Goal: Obtain resource: Download file/media

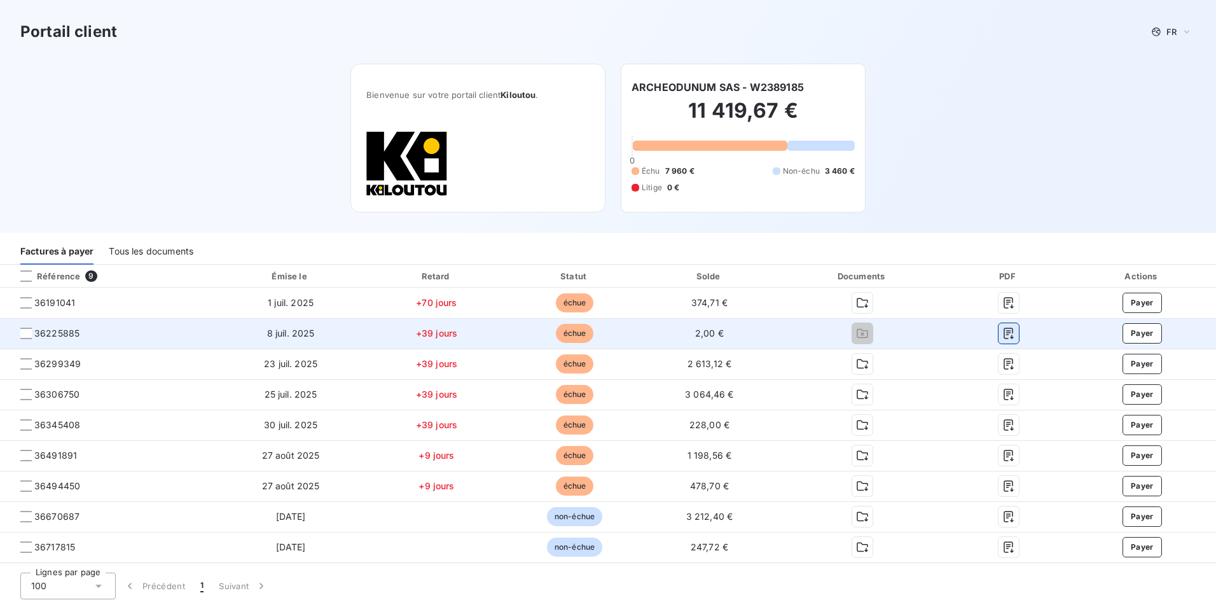
click at [1009, 333] on icon "button" at bounding box center [1008, 333] width 10 height 11
click at [29, 333] on div at bounding box center [25, 332] width 11 height 11
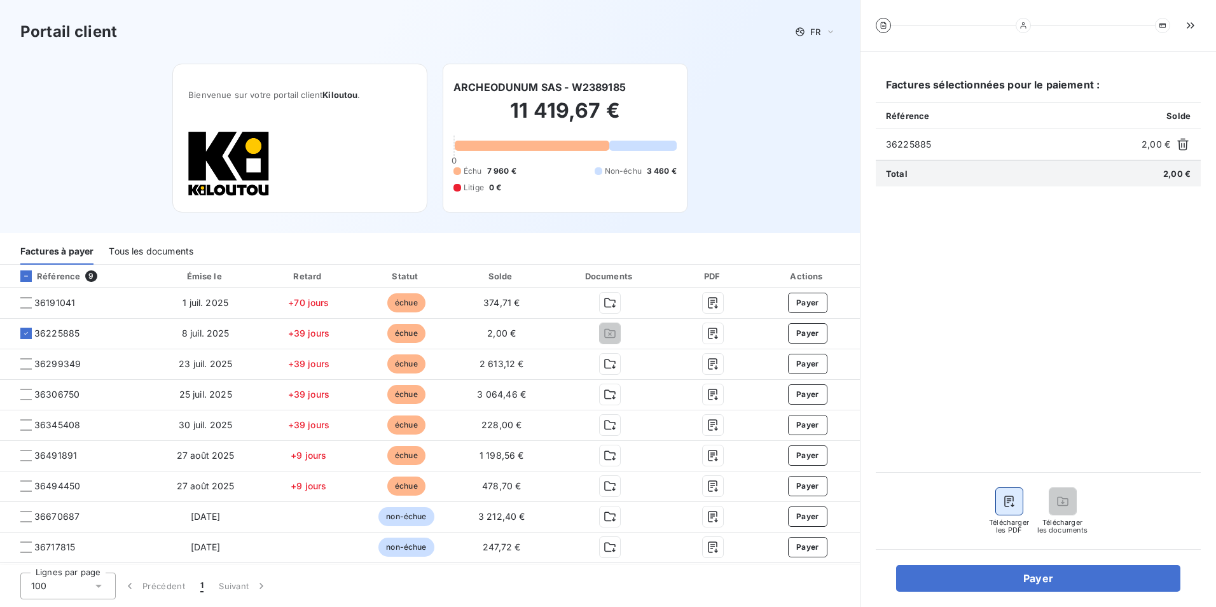
click at [1005, 493] on button "button" at bounding box center [1009, 501] width 27 height 27
click at [1003, 509] on button "button" at bounding box center [1009, 501] width 27 height 27
click at [1007, 525] on span "Télécharger les PDF" at bounding box center [1009, 525] width 41 height 15
click at [1008, 493] on button "button" at bounding box center [1009, 501] width 27 height 27
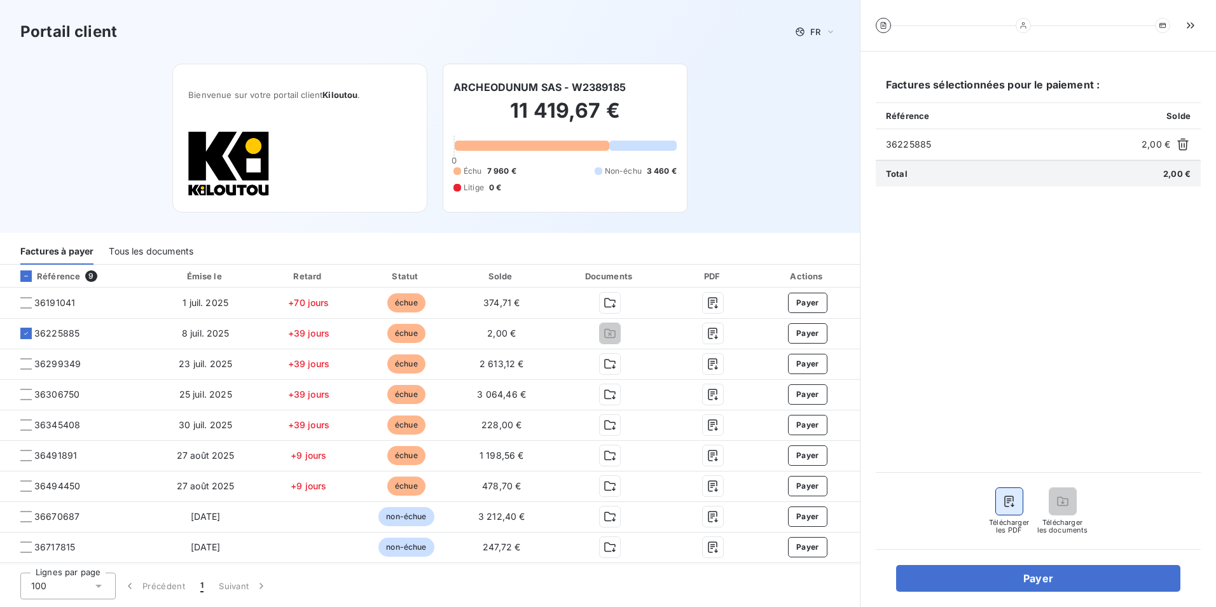
click at [1008, 493] on button "button" at bounding box center [1009, 501] width 27 height 27
click at [754, 195] on div "Portail client FR Bienvenue sur votre portail client Kiloutou . ARCHEODUNUM SAS…" at bounding box center [430, 116] width 860 height 233
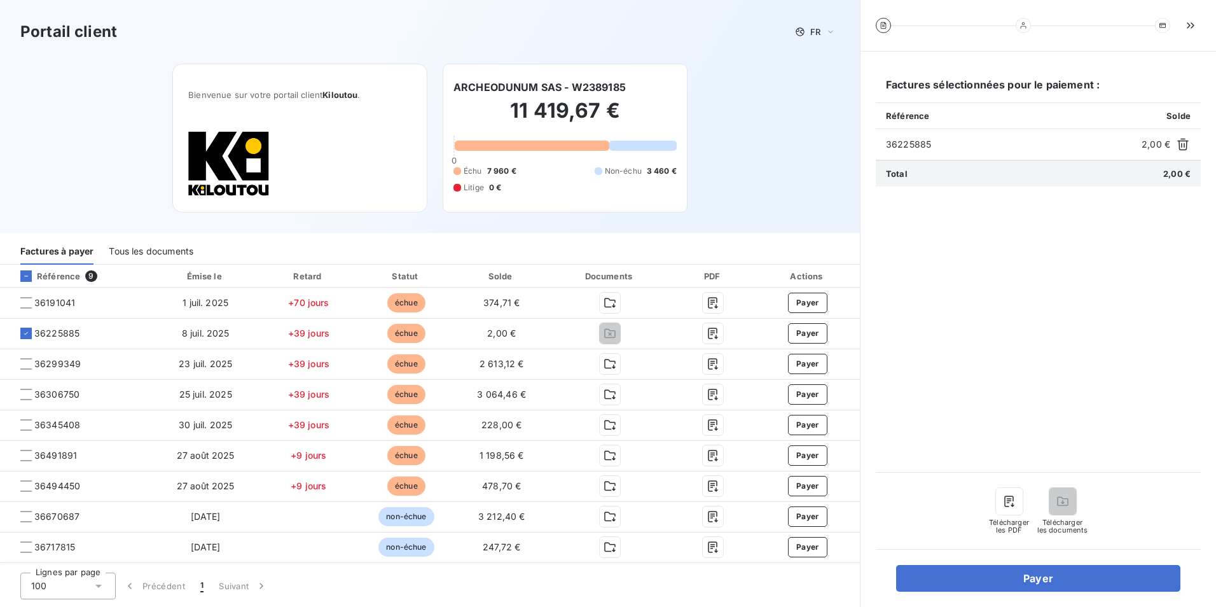
click at [757, 195] on div "Portail client FR Bienvenue sur votre portail client Kiloutou . ARCHEODUNUM SAS…" at bounding box center [430, 116] width 860 height 233
click at [832, 65] on div "Portail client FR Bienvenue sur votre portail client Kiloutou . ARCHEODUNUM SAS…" at bounding box center [430, 116] width 860 height 233
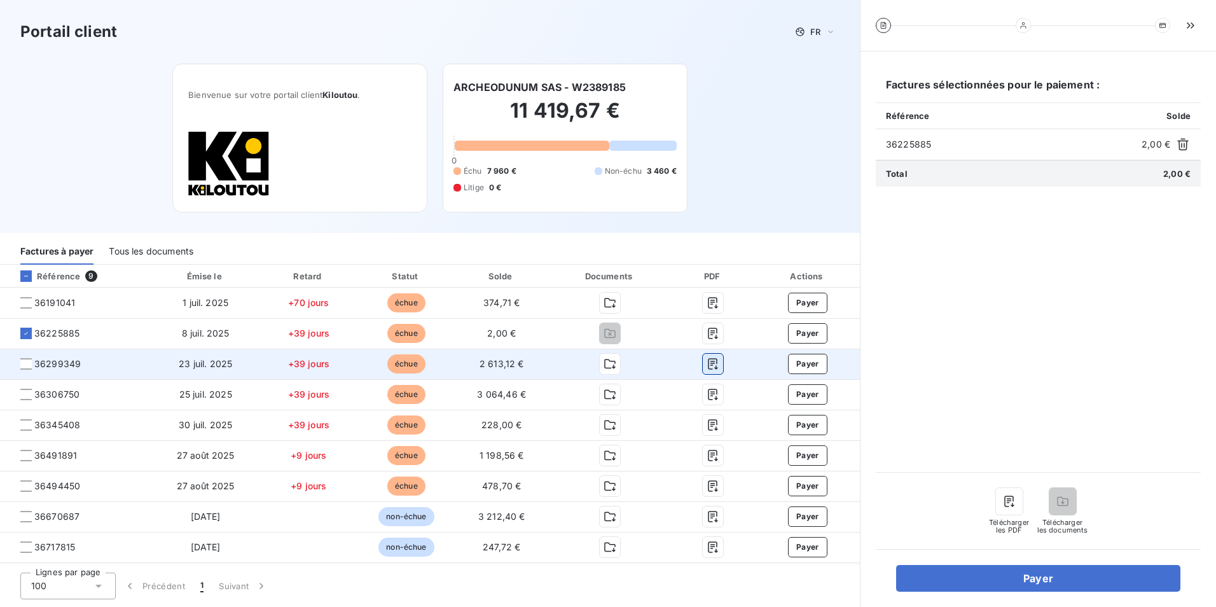
click at [714, 361] on icon "button" at bounding box center [713, 364] width 10 height 11
click at [193, 357] on td "23 juil. 2025" at bounding box center [205, 363] width 107 height 31
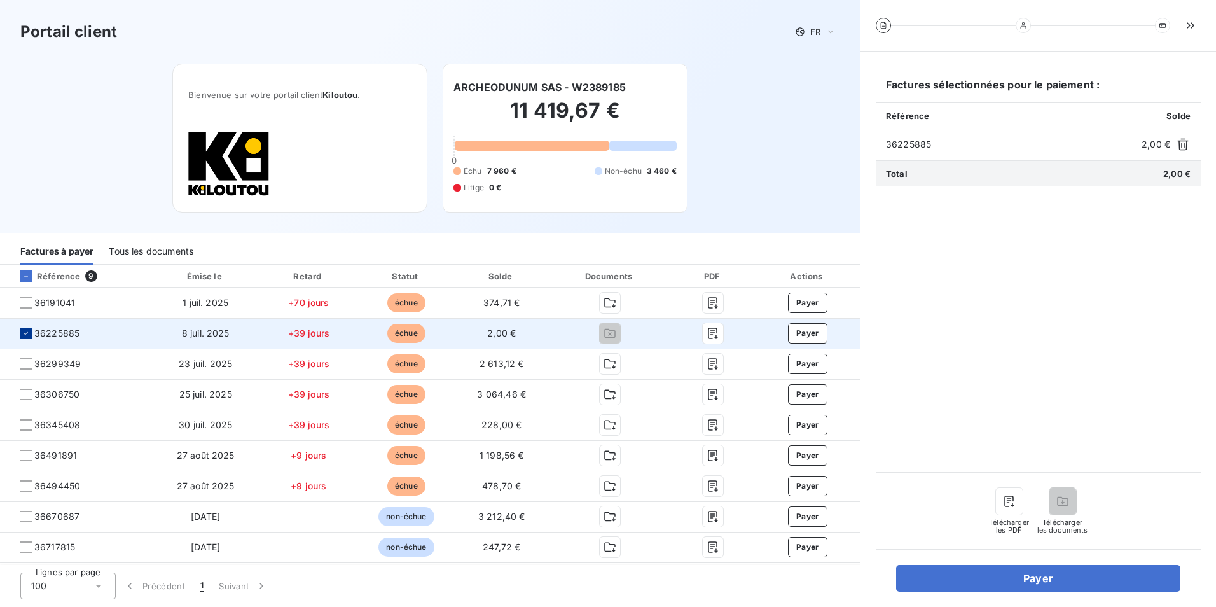
click at [27, 337] on icon at bounding box center [26, 333] width 8 height 8
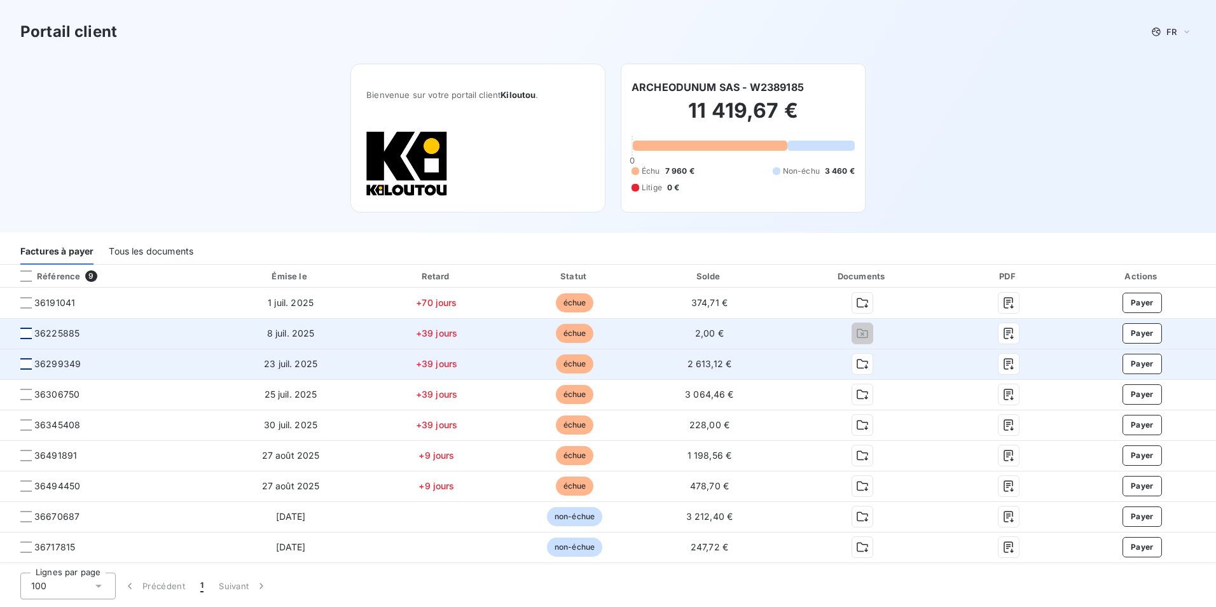
click at [27, 362] on div at bounding box center [25, 363] width 11 height 11
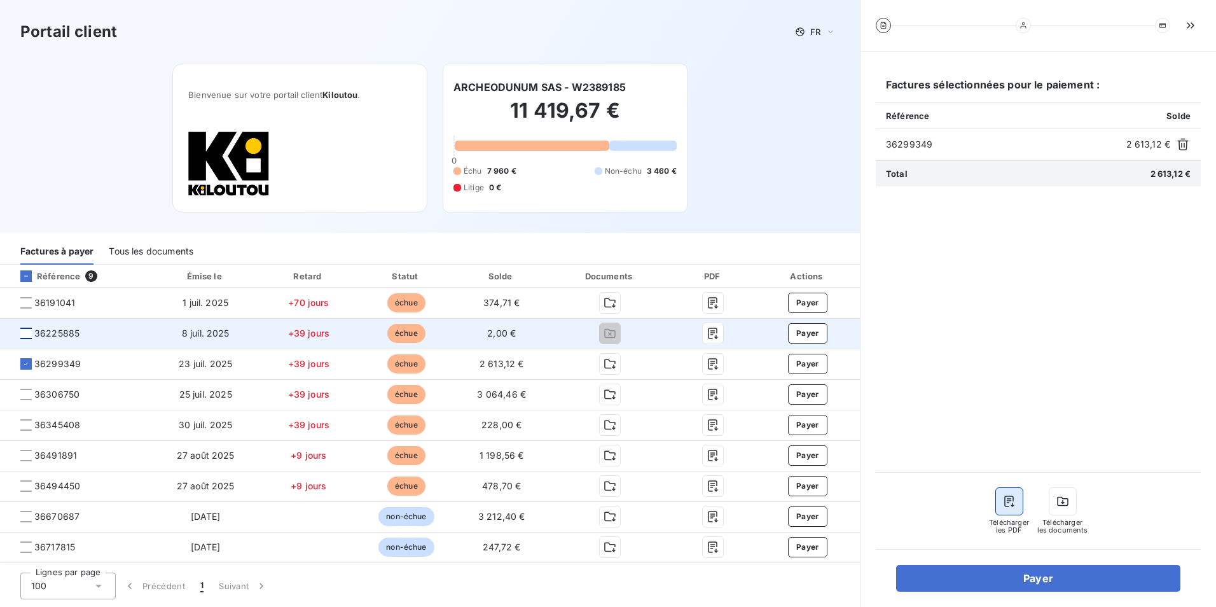
click at [1007, 489] on button "button" at bounding box center [1009, 501] width 27 height 27
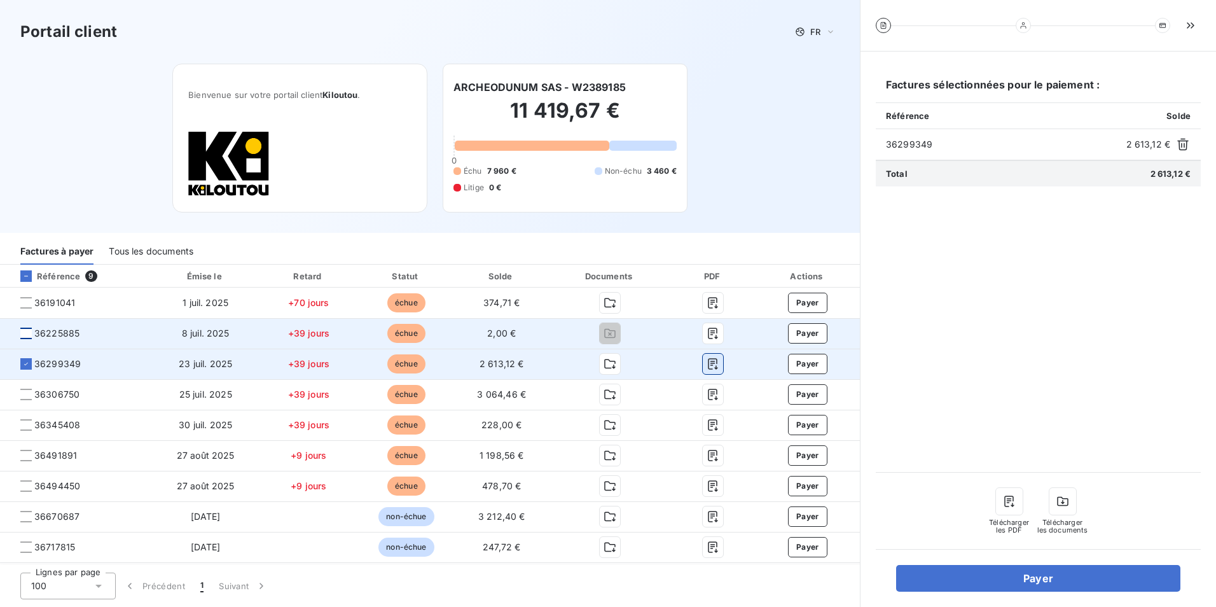
click at [714, 364] on icon "button" at bounding box center [712, 363] width 13 height 13
